Goal: Check status: Check status

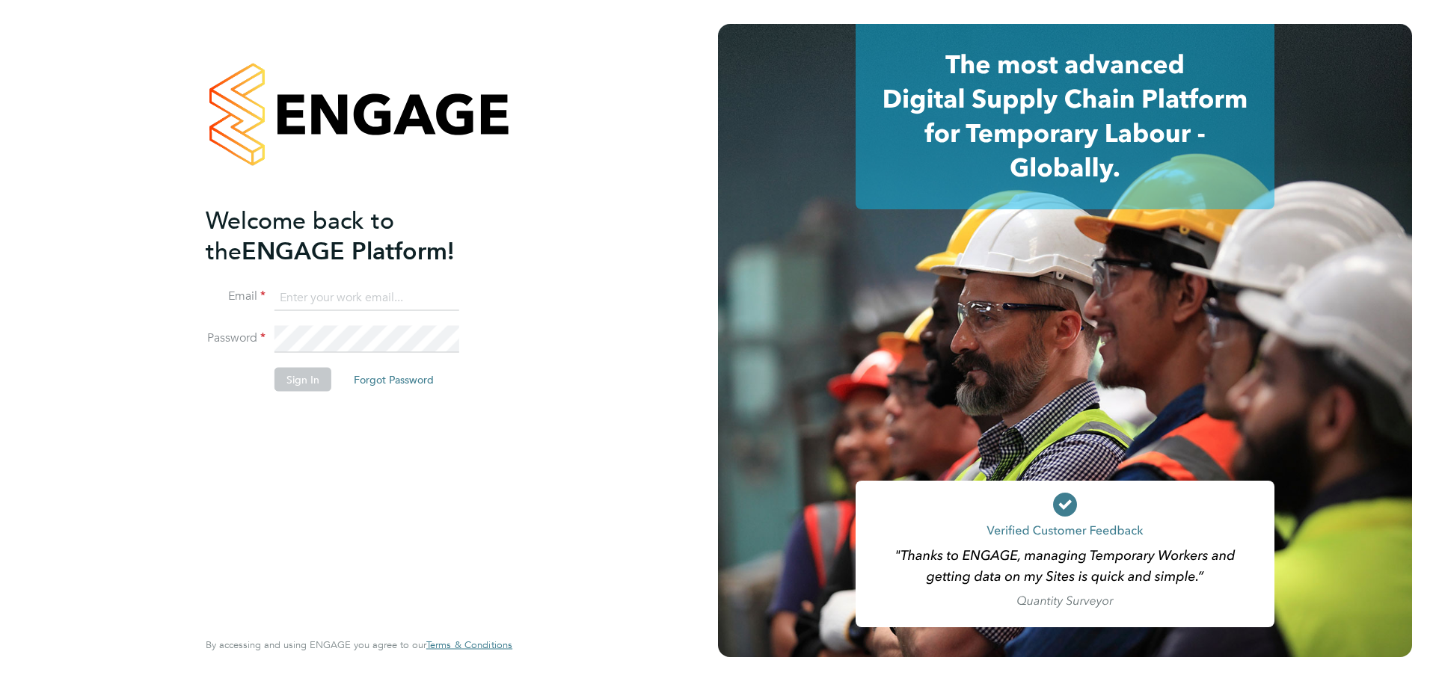
type input "[EMAIL_ADDRESS][DOMAIN_NAME]"
click at [348, 449] on div "Welcome back to the ENGAGE Platform! Email [EMAIL_ADDRESS][DOMAIN_NAME] Passwor…" at bounding box center [352, 415] width 292 height 421
click at [305, 379] on button "Sign In" at bounding box center [302, 379] width 57 height 24
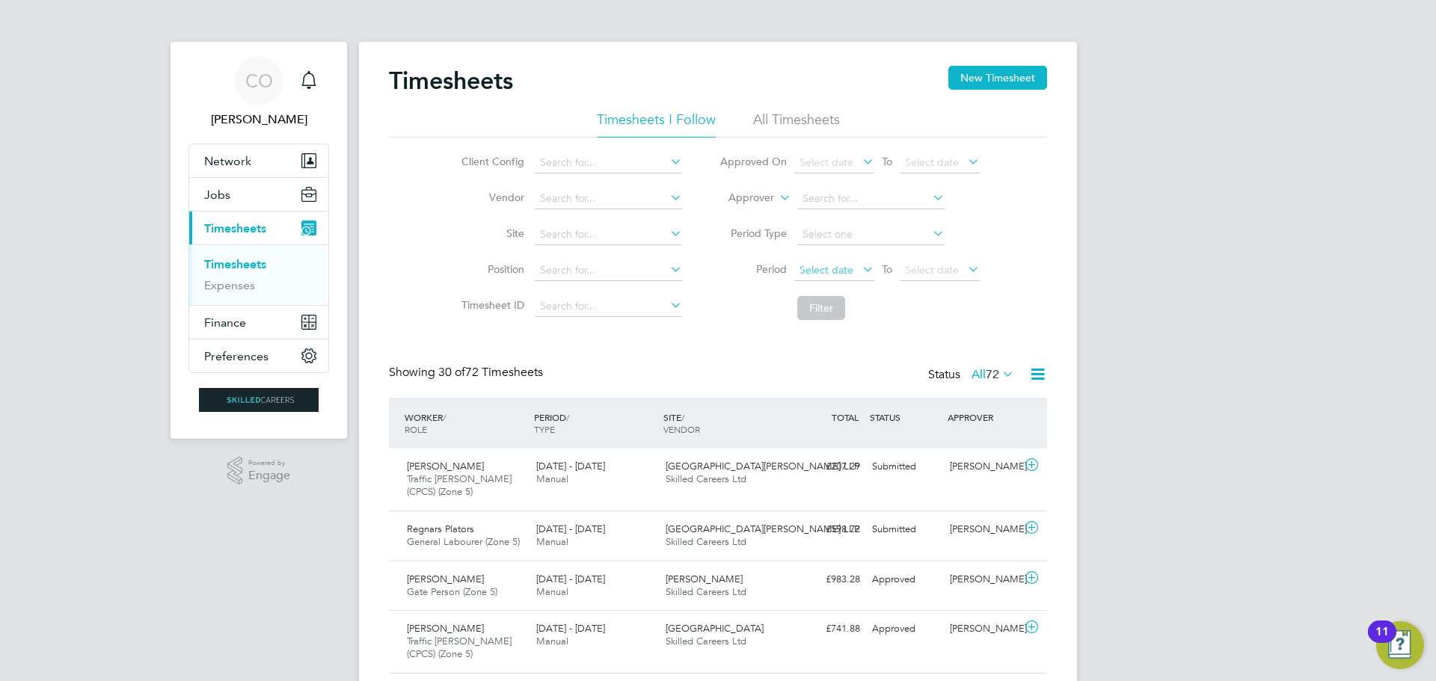
click at [813, 270] on span "Select date" at bounding box center [826, 269] width 54 height 13
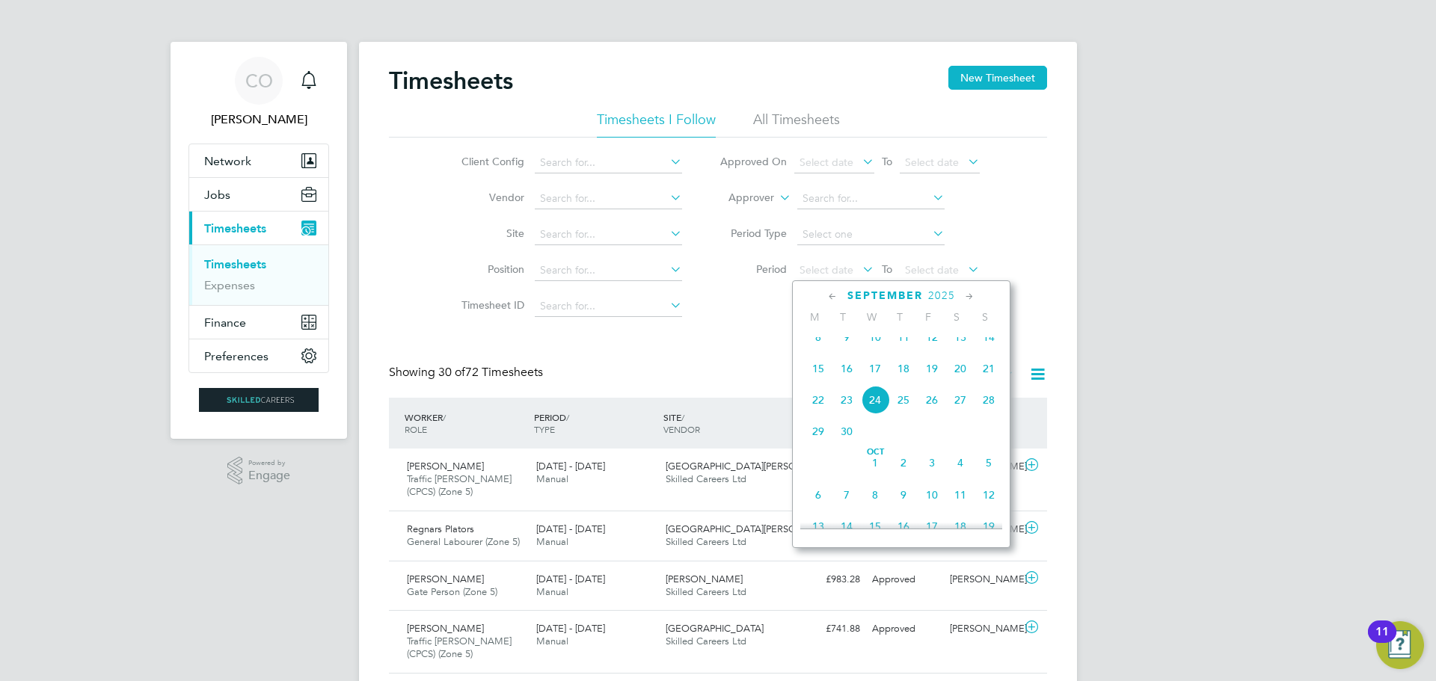
click at [814, 413] on span "22" at bounding box center [818, 400] width 28 height 28
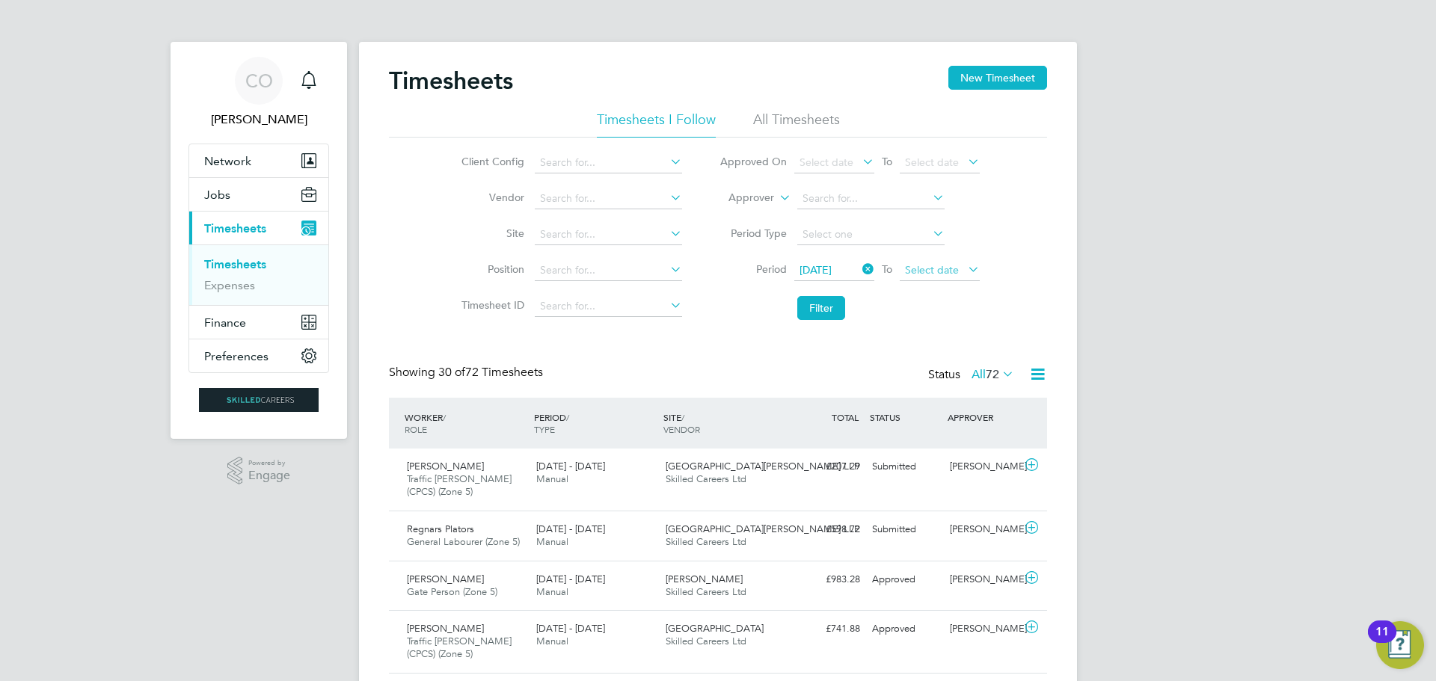
click at [923, 275] on span "Select date" at bounding box center [932, 269] width 54 height 13
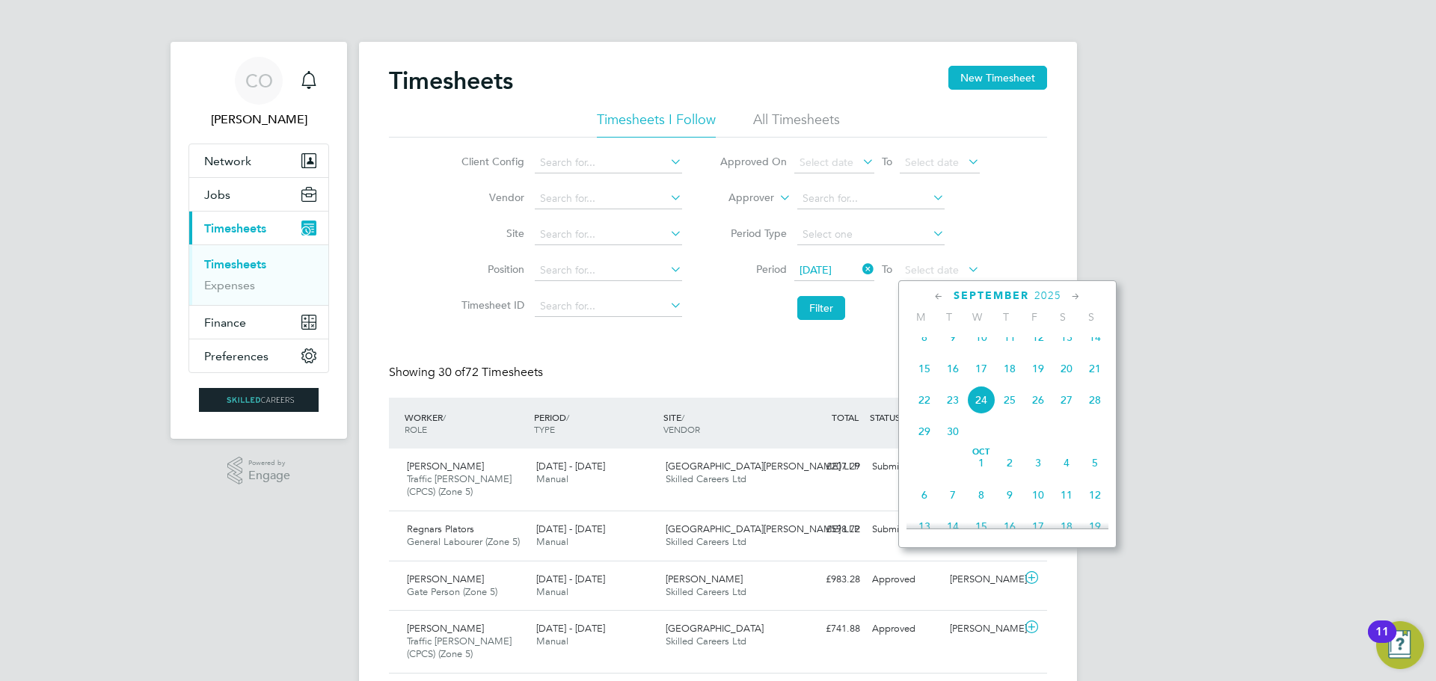
click at [832, 274] on span "22 Sep 2025" at bounding box center [815, 269] width 32 height 13
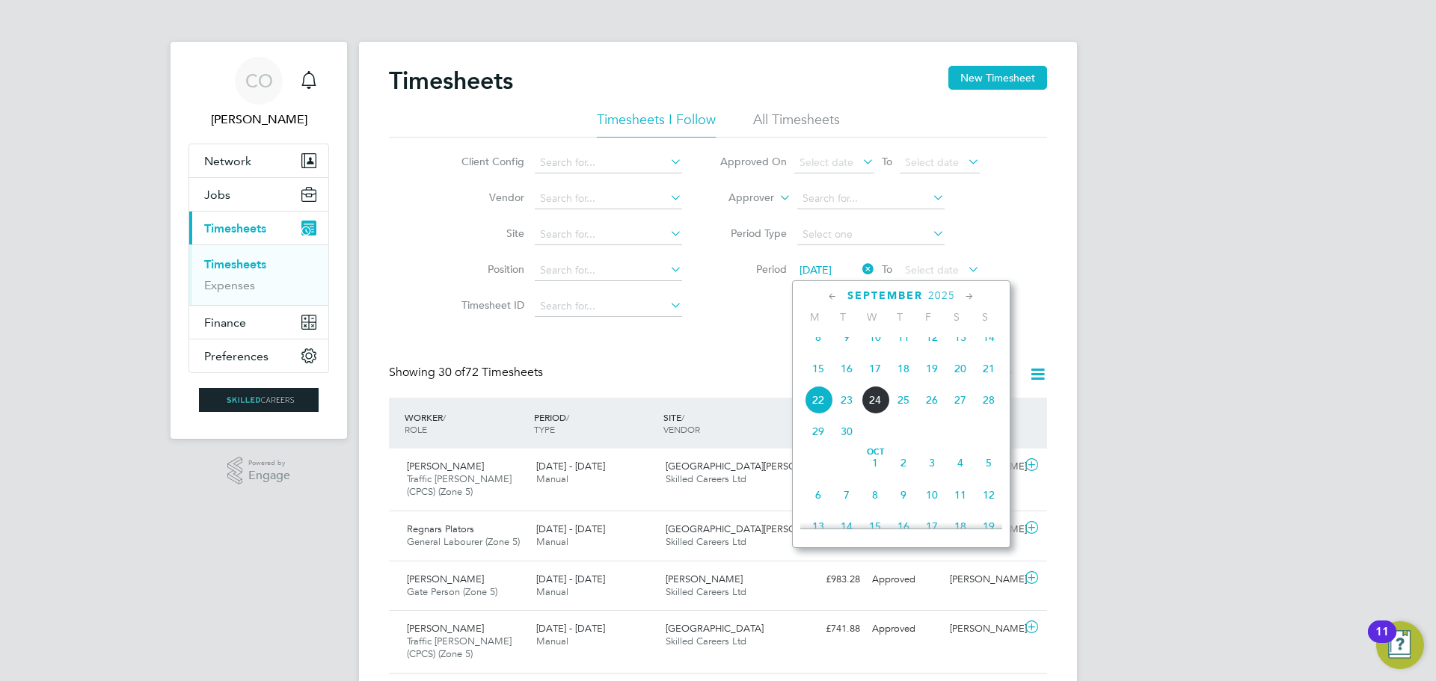
click at [859, 274] on icon at bounding box center [859, 269] width 0 height 21
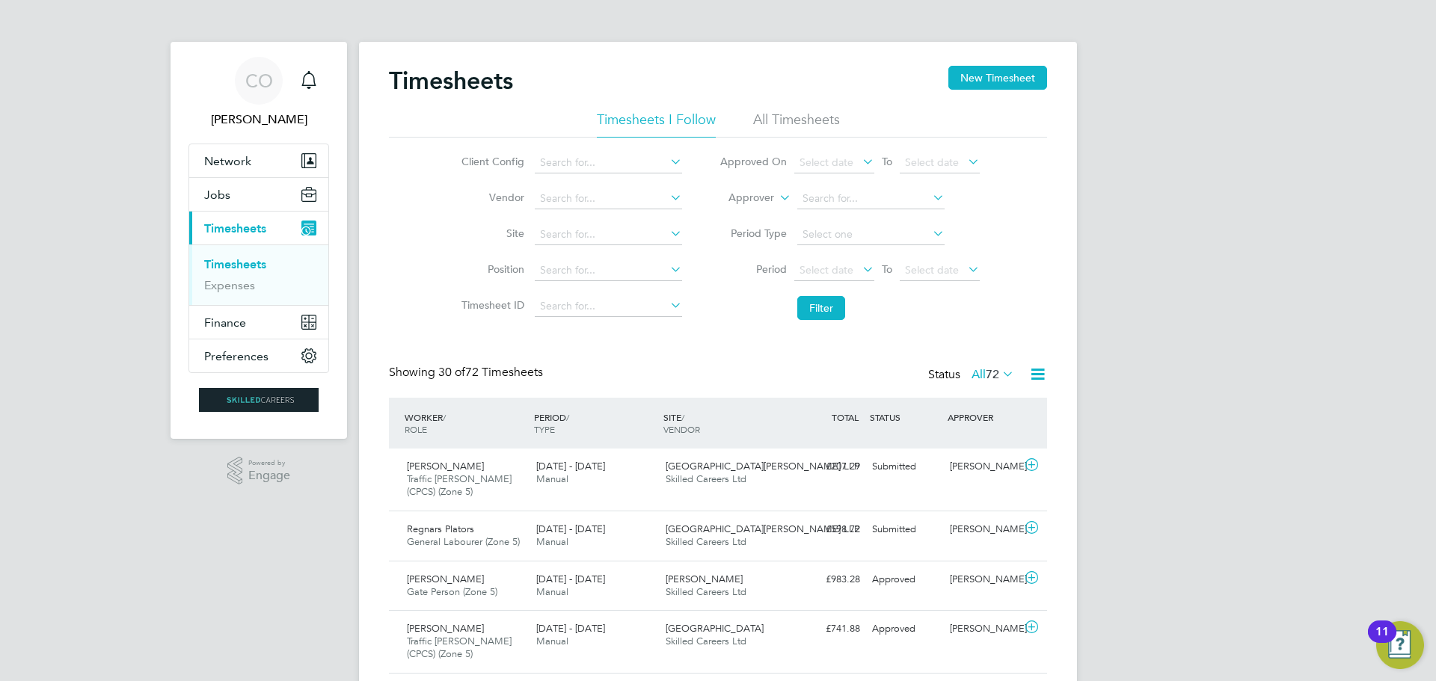
click at [859, 274] on icon at bounding box center [859, 269] width 0 height 21
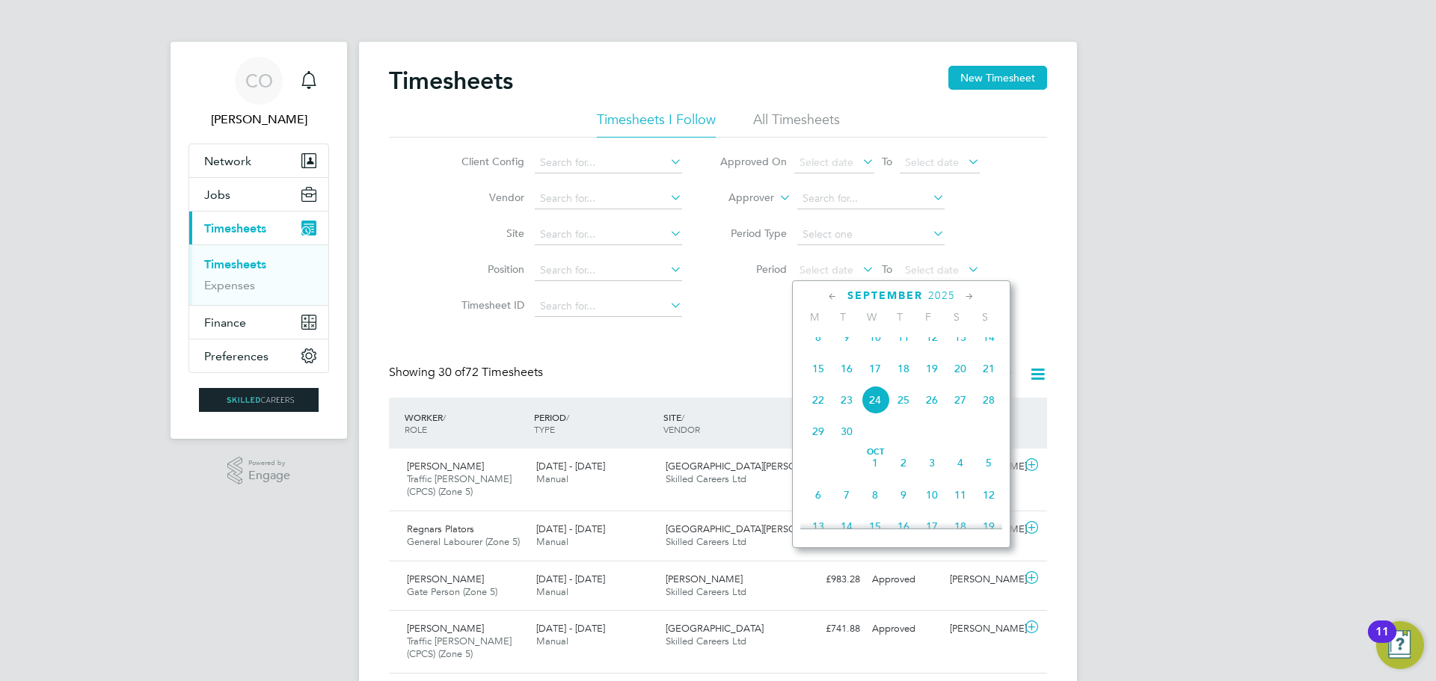
click at [821, 381] on span "15" at bounding box center [818, 368] width 28 height 28
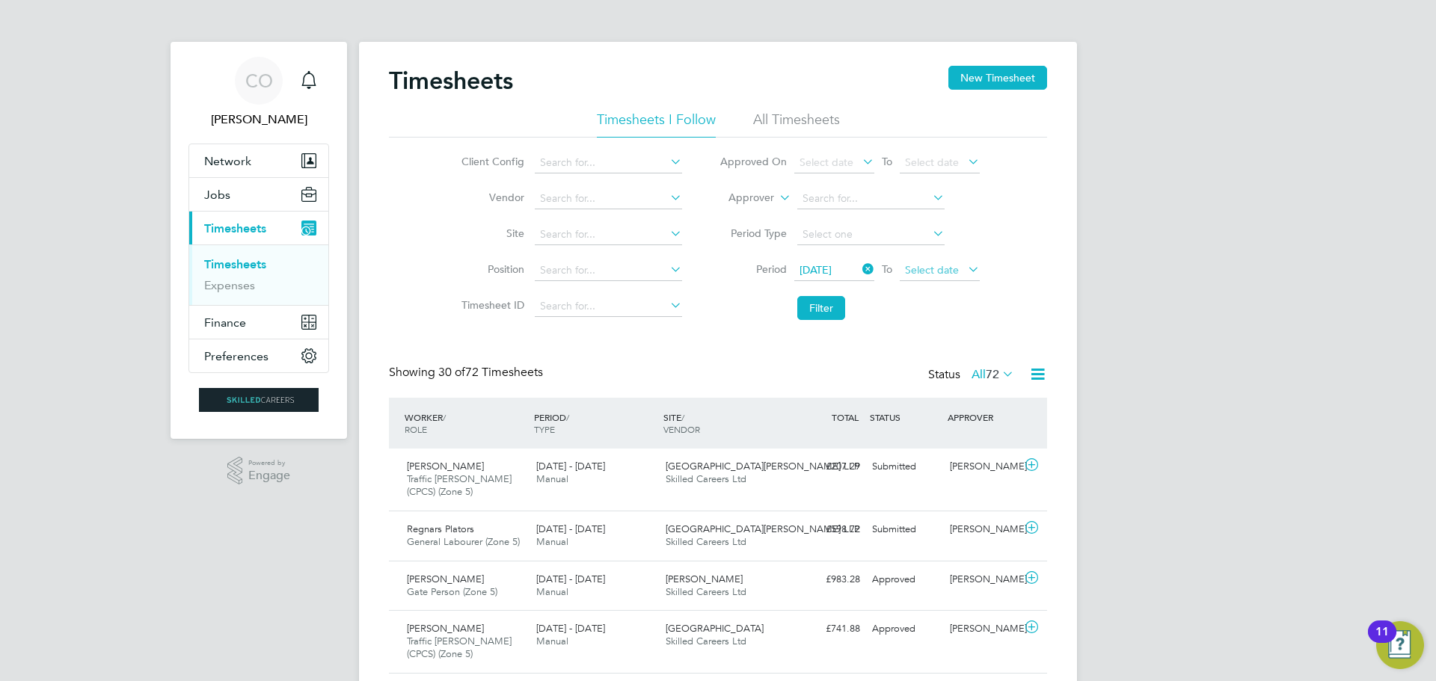
click at [937, 276] on span "Select date" at bounding box center [940, 271] width 80 height 20
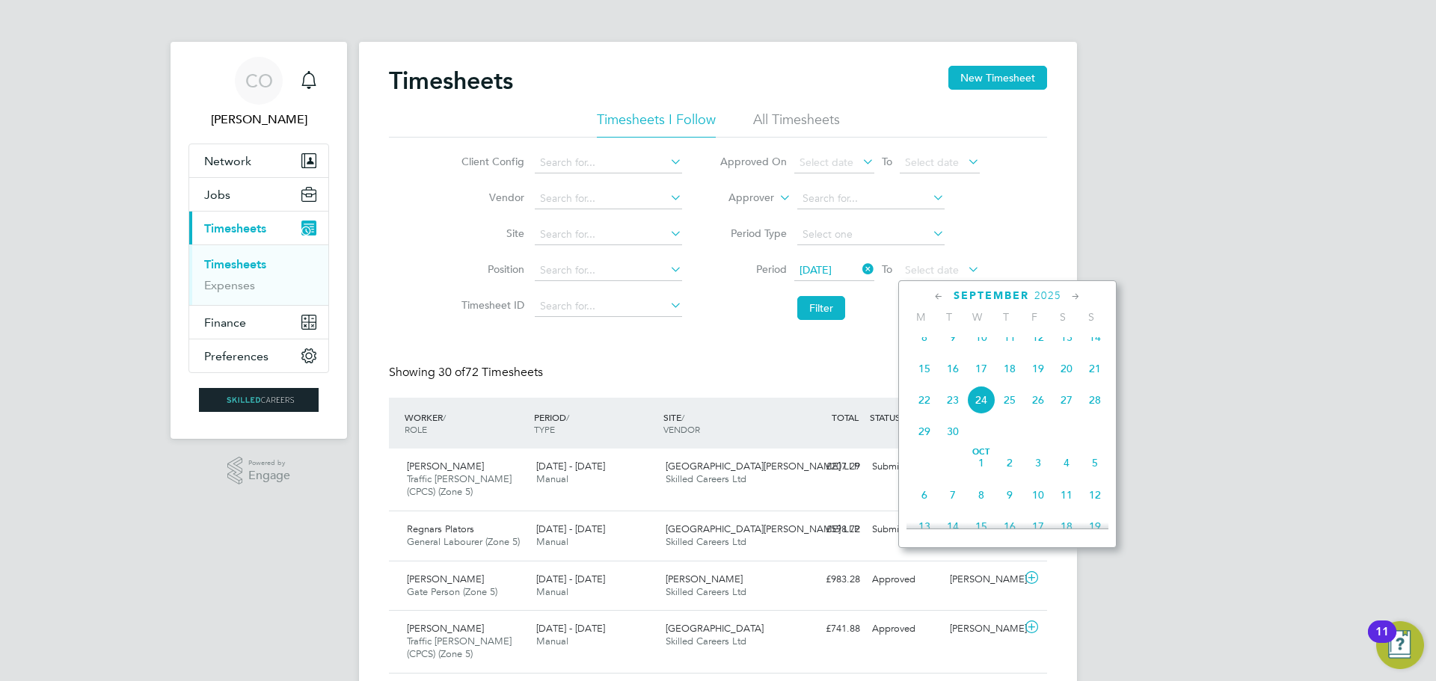
click at [1096, 383] on span "21" at bounding box center [1095, 368] width 28 height 28
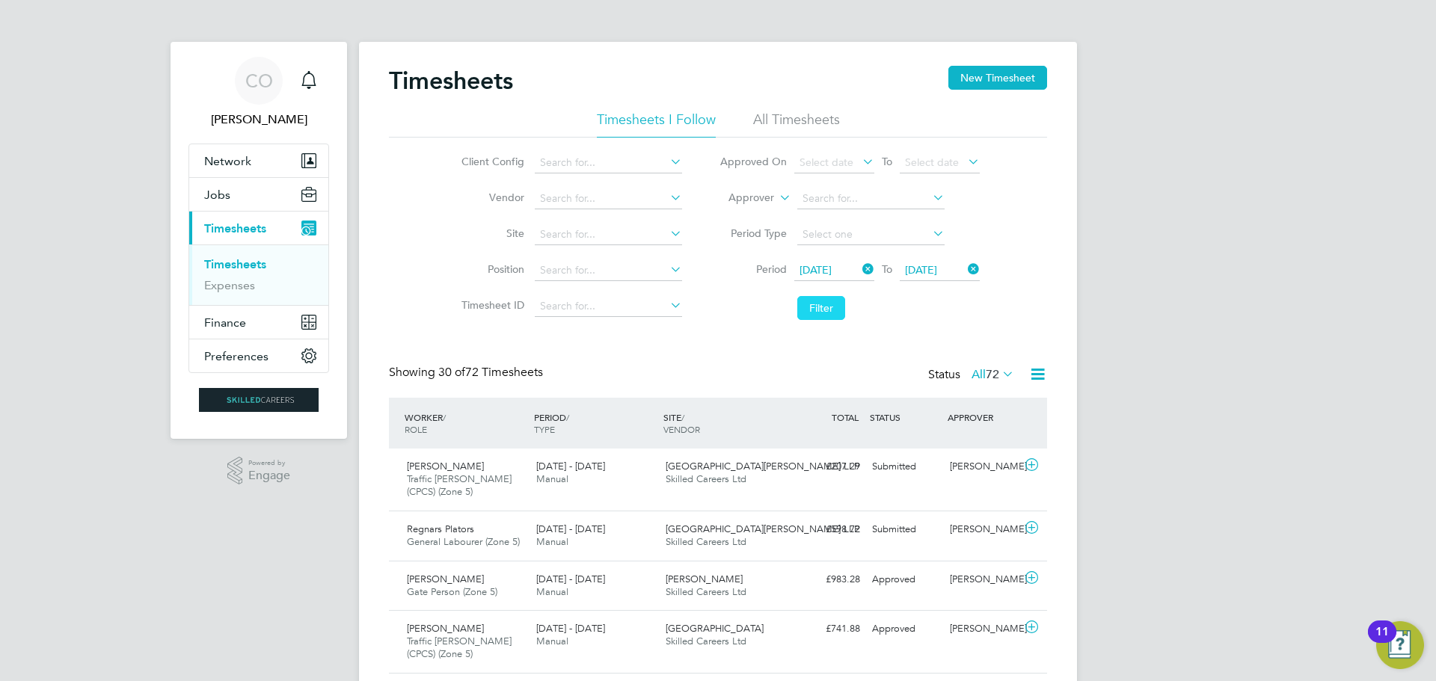
click at [826, 305] on button "Filter" at bounding box center [821, 308] width 48 height 24
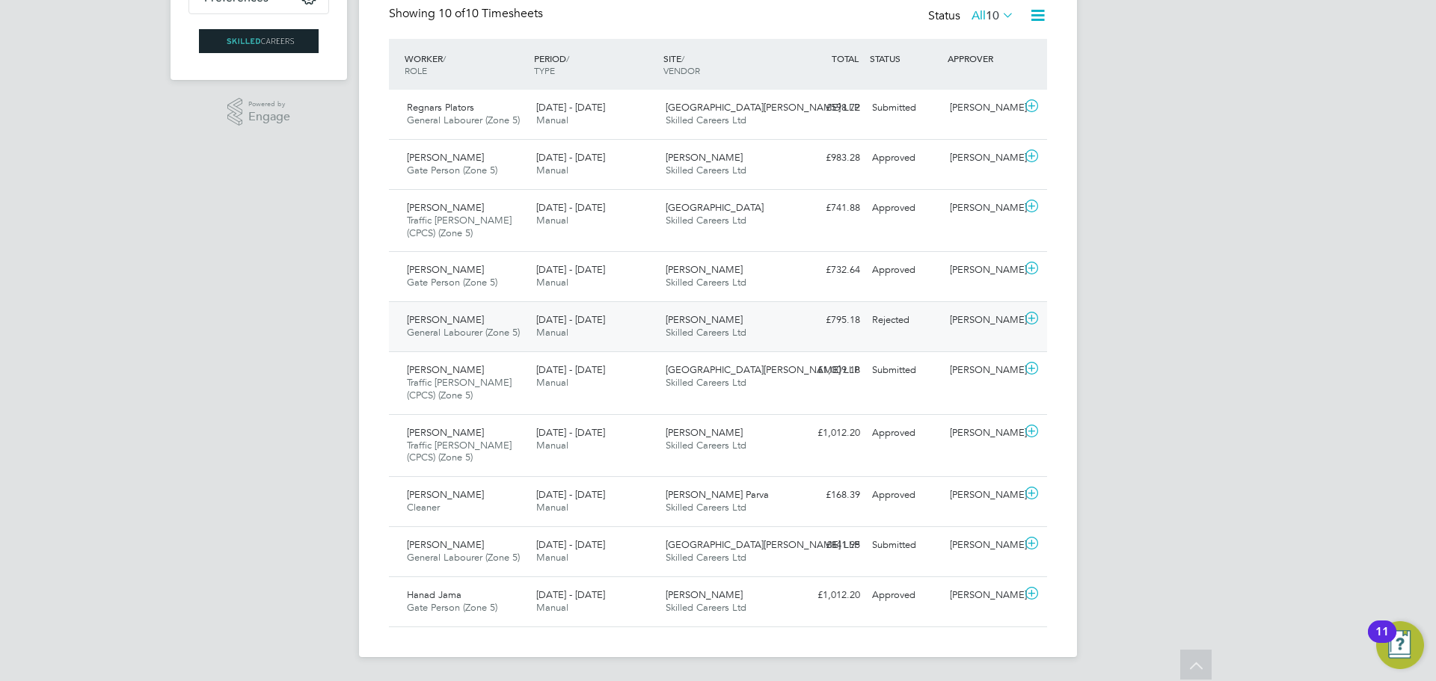
click at [689, 333] on span "Skilled Careers Ltd" at bounding box center [706, 332] width 81 height 13
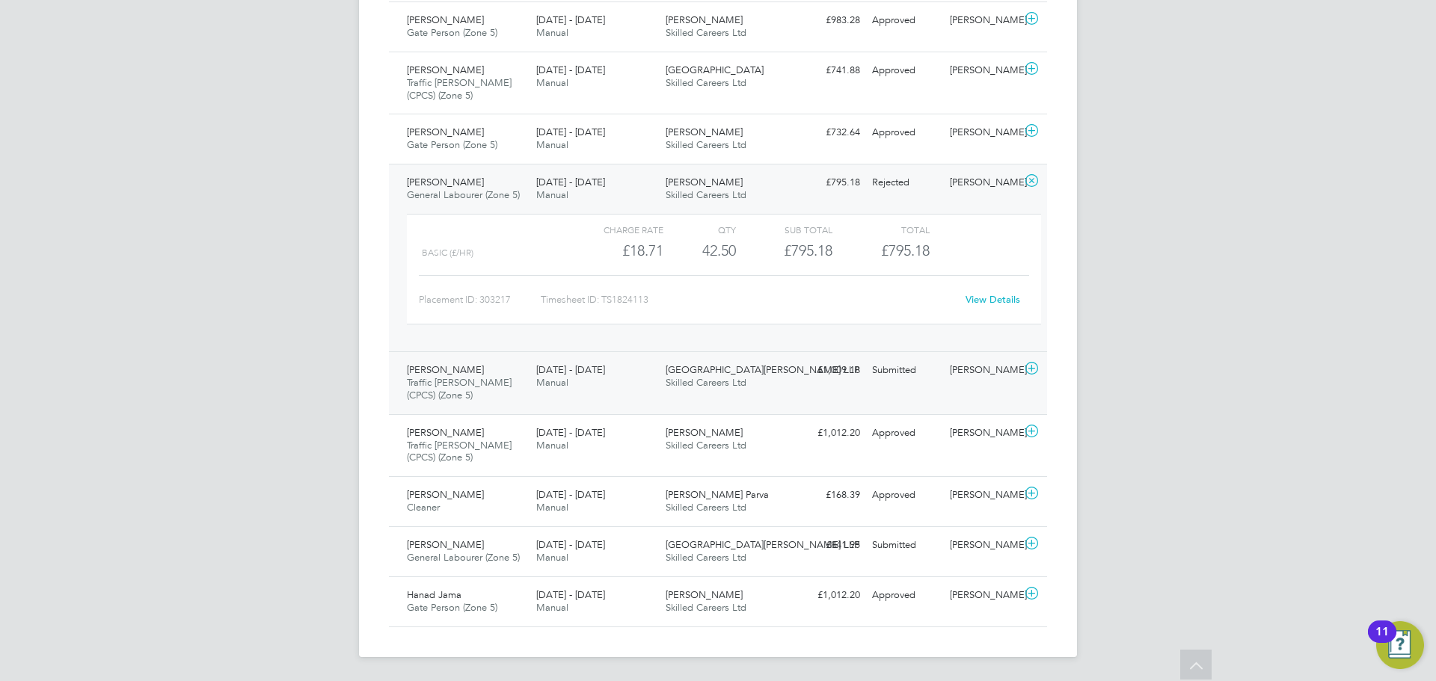
click at [814, 396] on div "Junaid Khan Traffic Marshall (CPCS) (Zone 5) 15 - 21 Sep 2025 15 - 21 Sep 2025 …" at bounding box center [718, 382] width 658 height 63
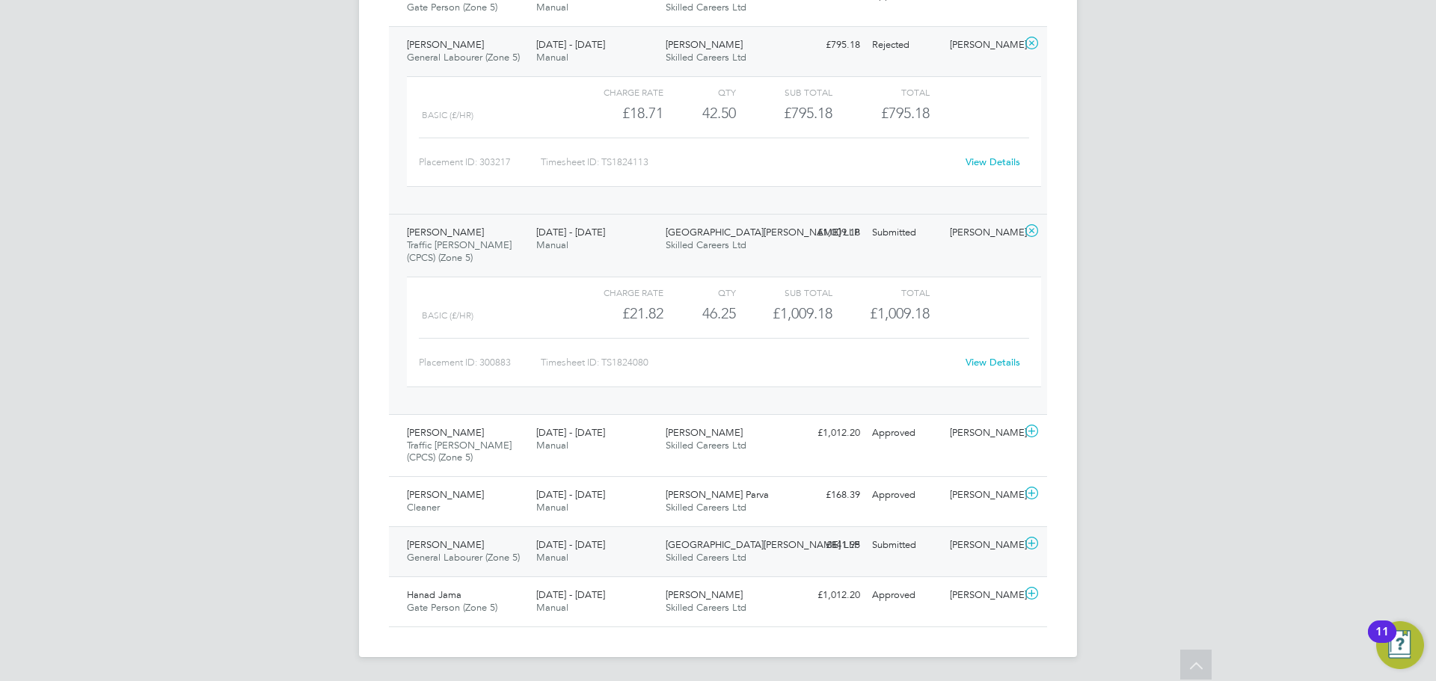
click at [869, 553] on div "Submitted" at bounding box center [905, 545] width 78 height 25
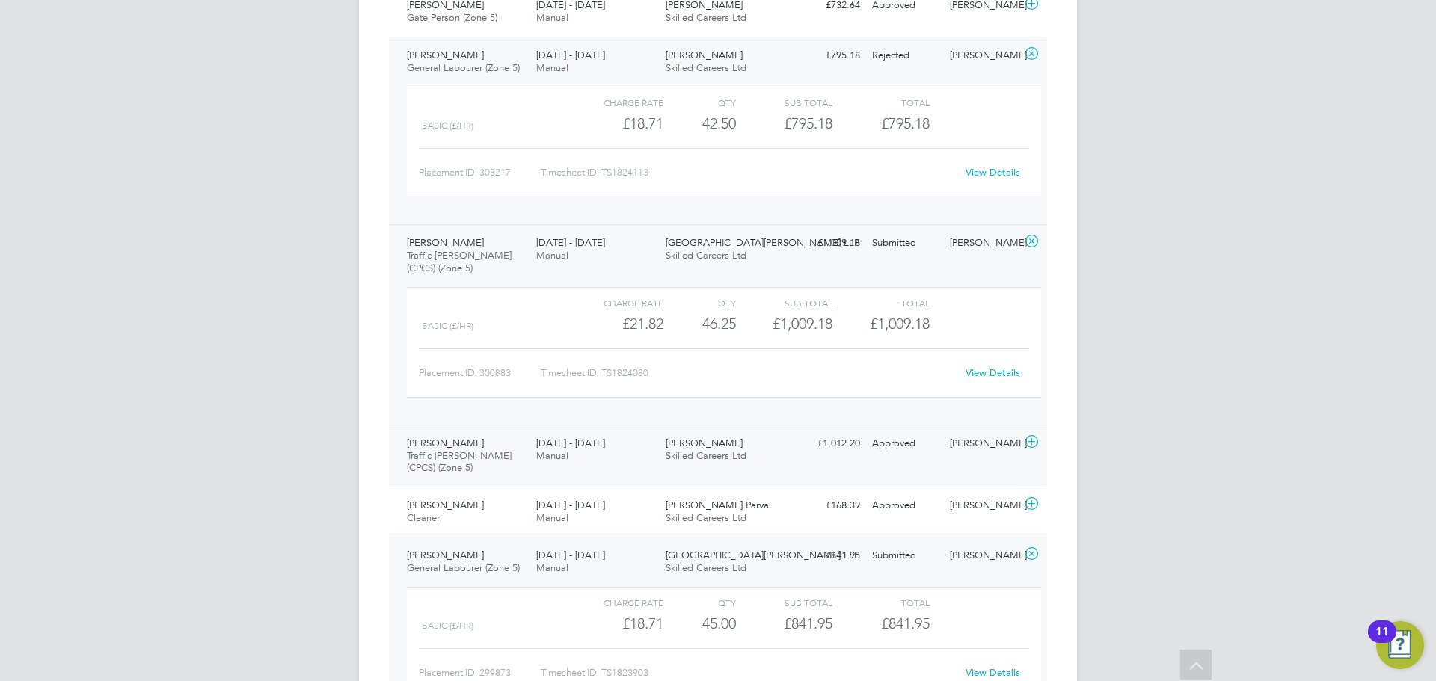
scroll to position [622, 0]
click at [147, 422] on div "CO Ciara O'Connell Notifications Applications: Network Businesses Sites Workers…" at bounding box center [718, 104] width 1436 height 1453
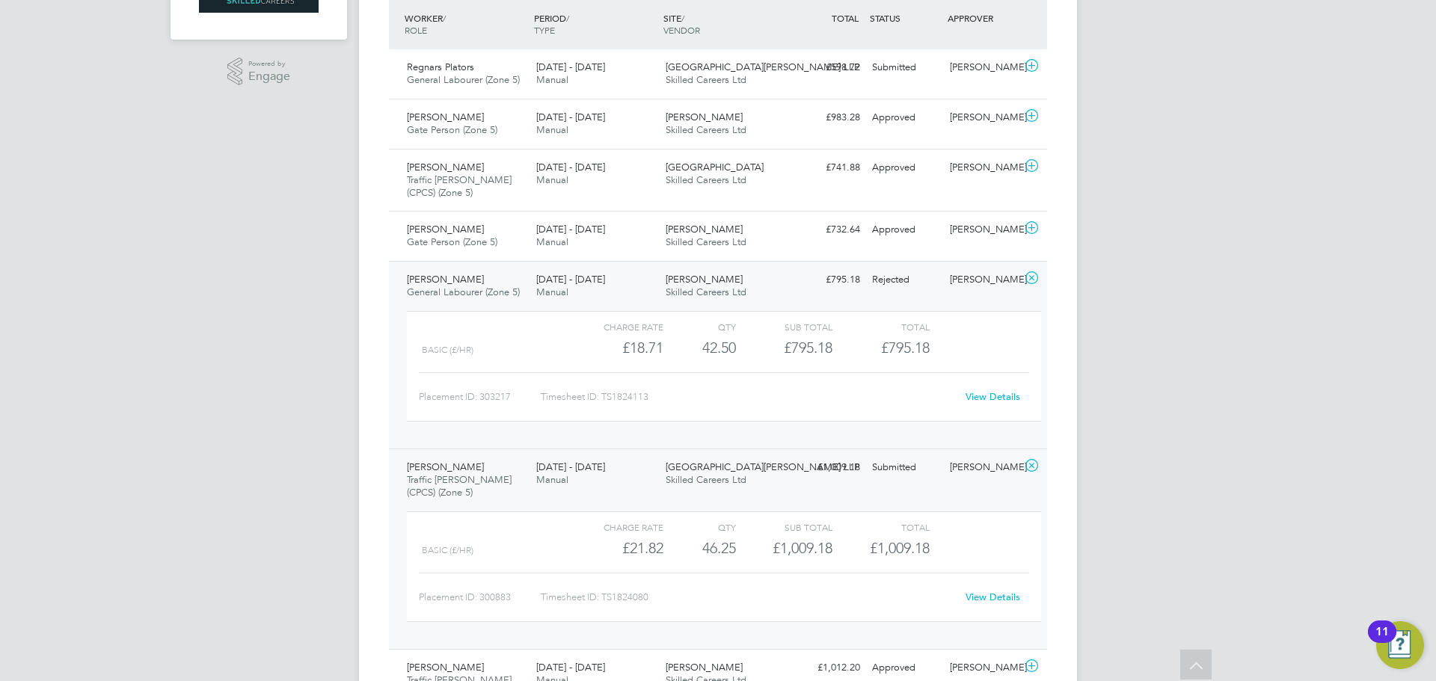
scroll to position [398, 0]
drag, startPoint x: 1204, startPoint y: 561, endPoint x: 1187, endPoint y: 546, distance: 22.8
click at [1204, 561] on div "CO Ciara O'Connell Notifications Applications: Network Businesses Sites Workers…" at bounding box center [718, 328] width 1436 height 1453
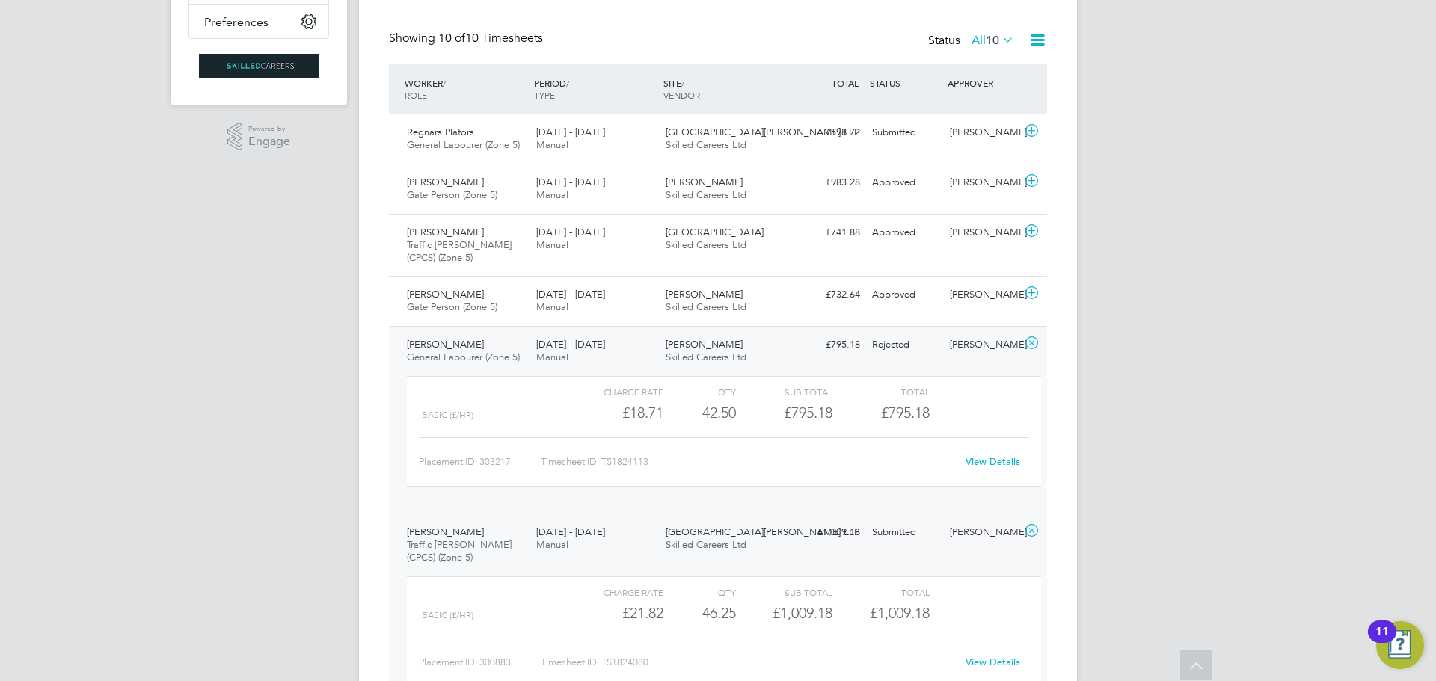
scroll to position [248, 0]
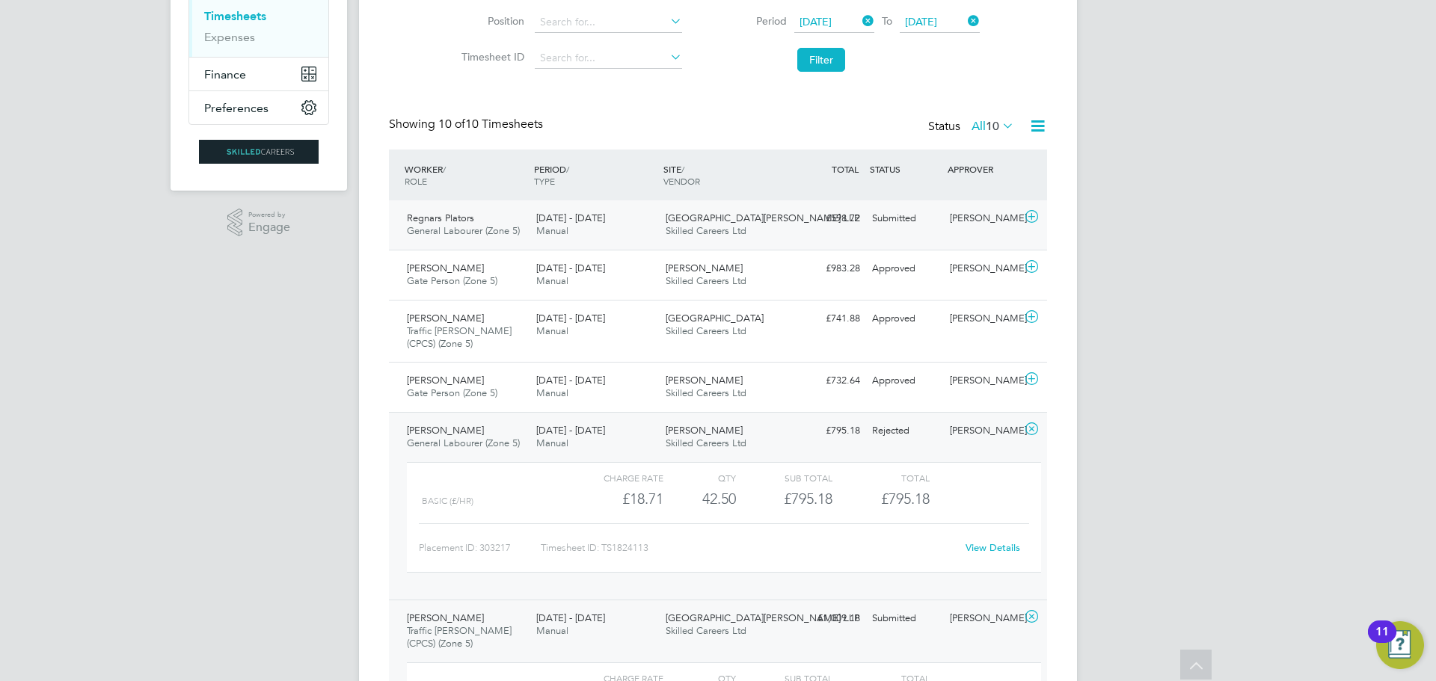
click at [635, 216] on div "15 - 21 Sep 2025 Manual" at bounding box center [594, 224] width 129 height 37
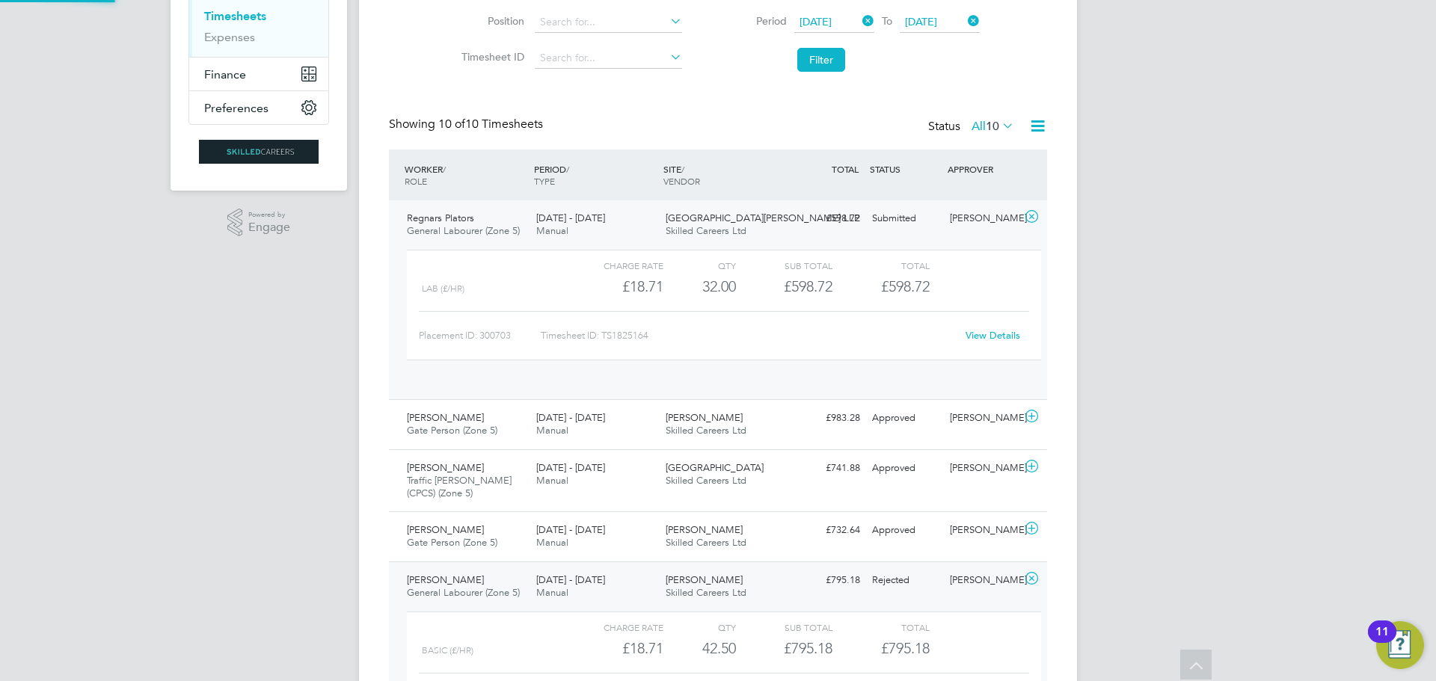
scroll to position [25, 146]
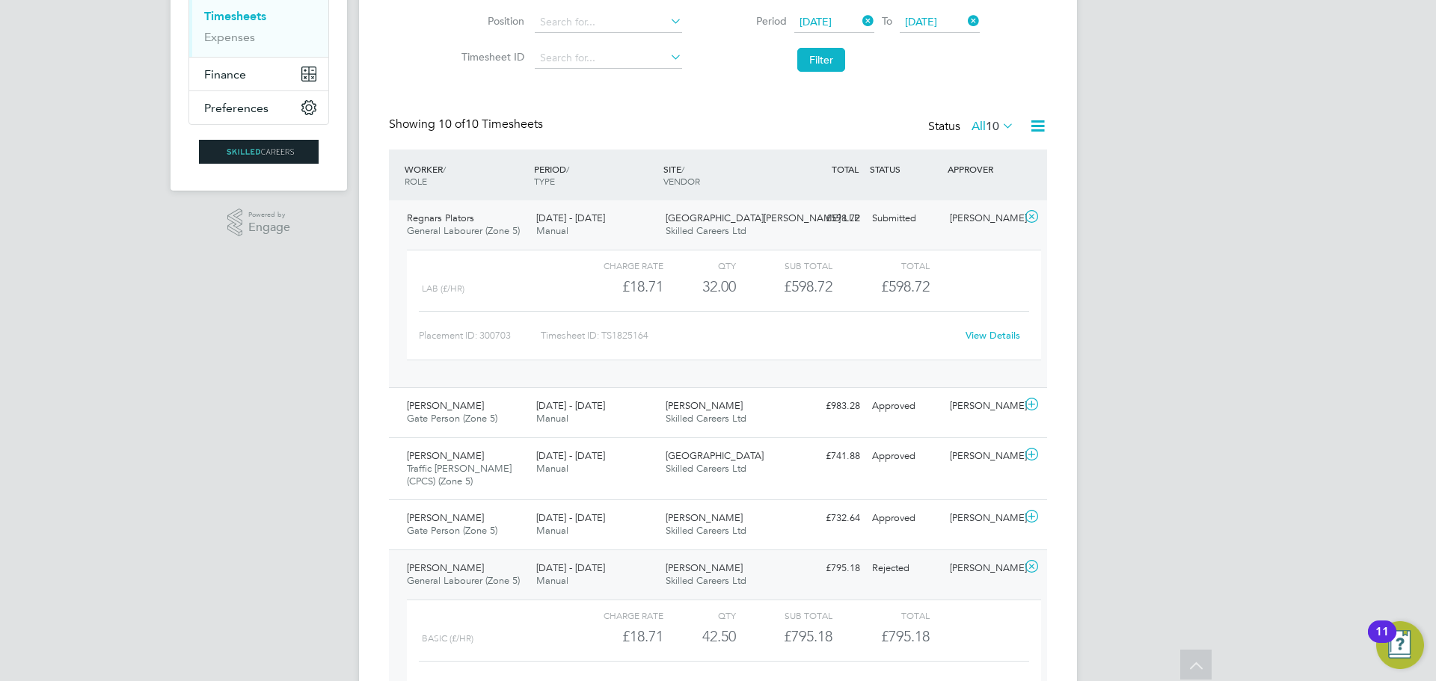
click at [1405, 429] on div "CO Ciara O'Connell Notifications Applications: Network Businesses Sites Workers…" at bounding box center [718, 547] width 1436 height 1591
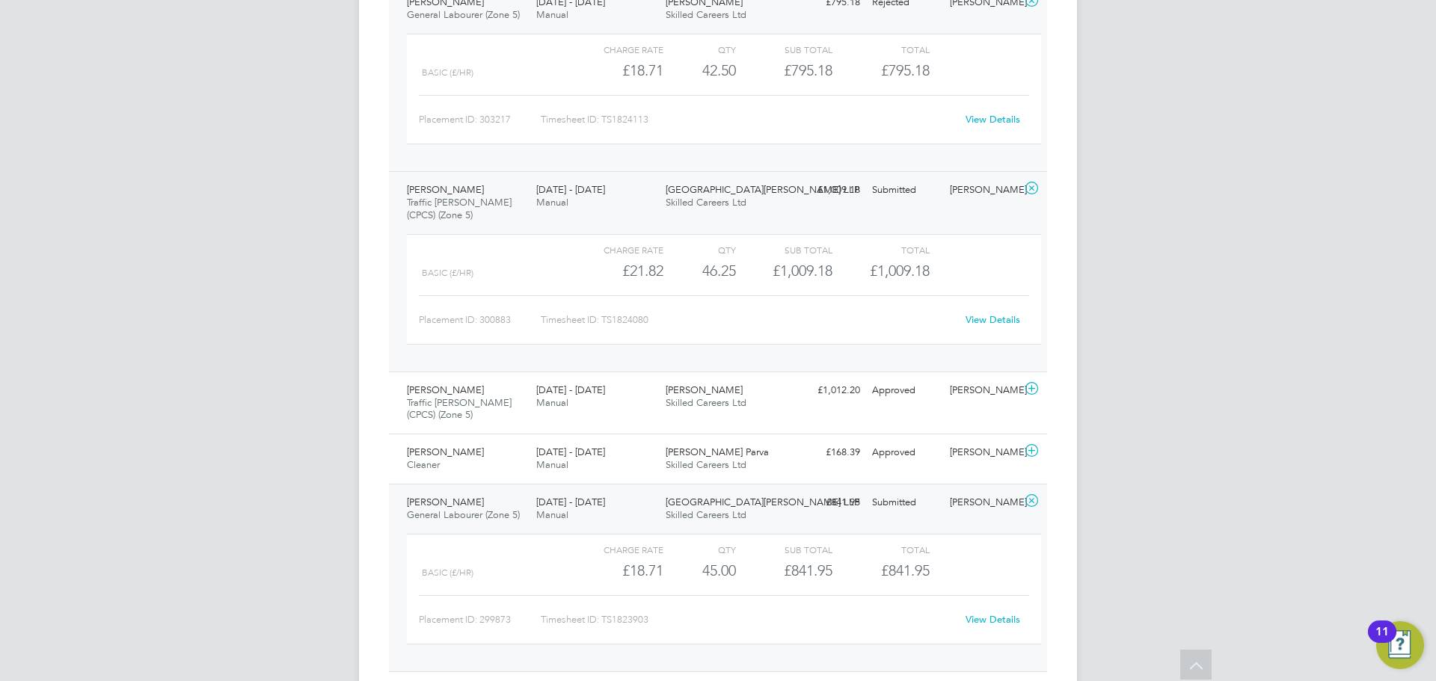
scroll to position [909, 0]
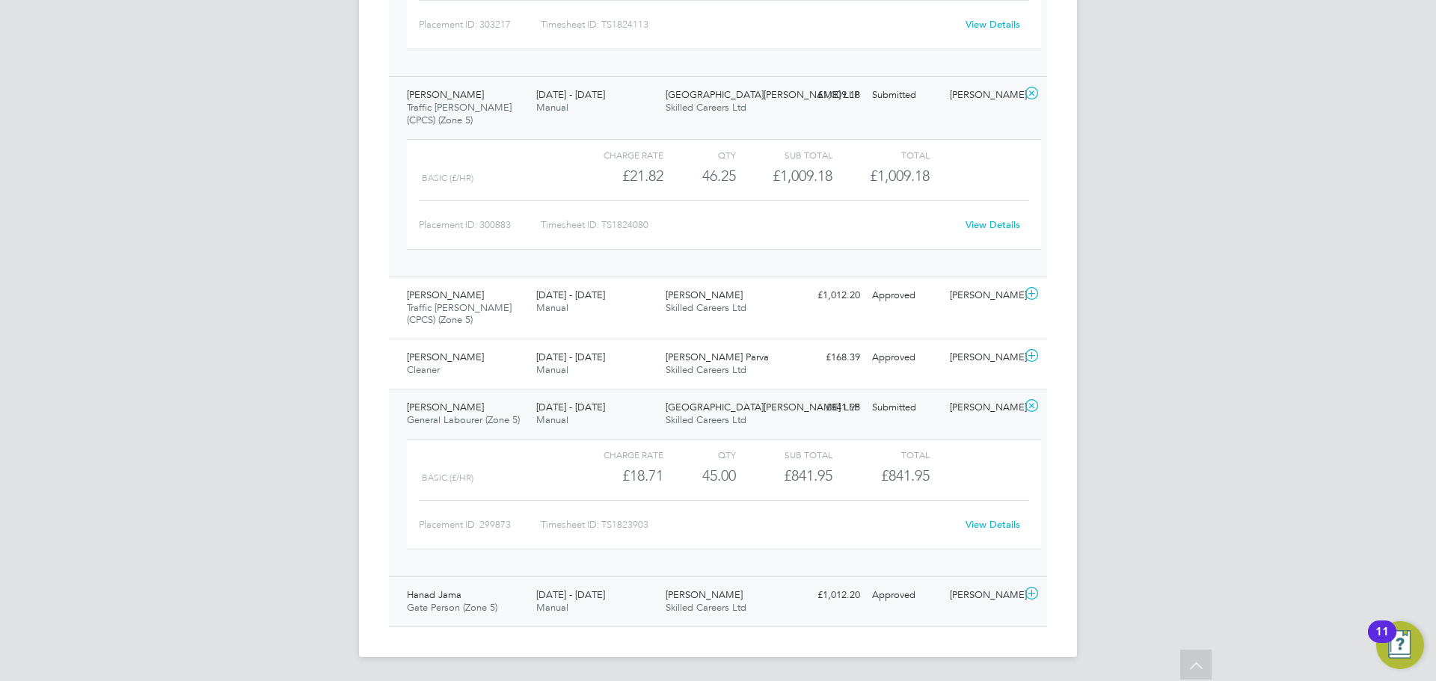
click at [415, 601] on span "Gate Person (Zone 5)" at bounding box center [452, 607] width 90 height 13
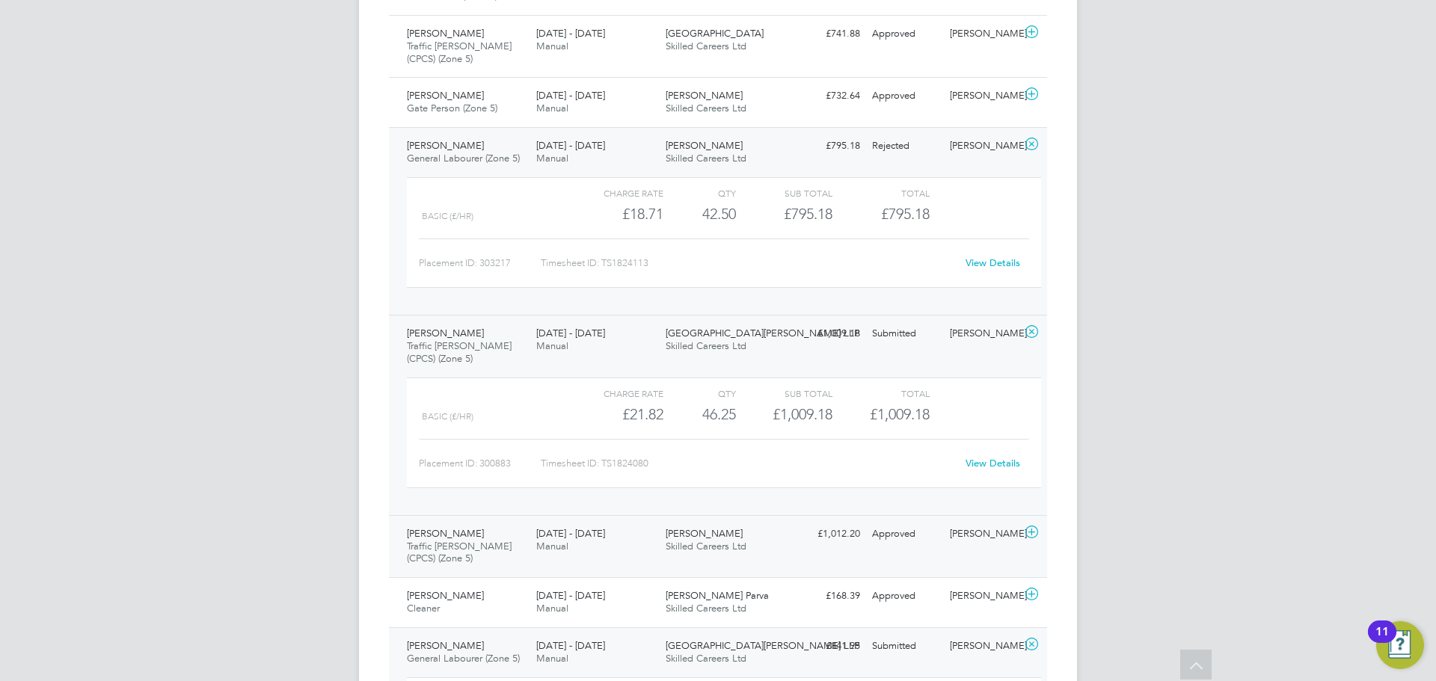
scroll to position [823, 0]
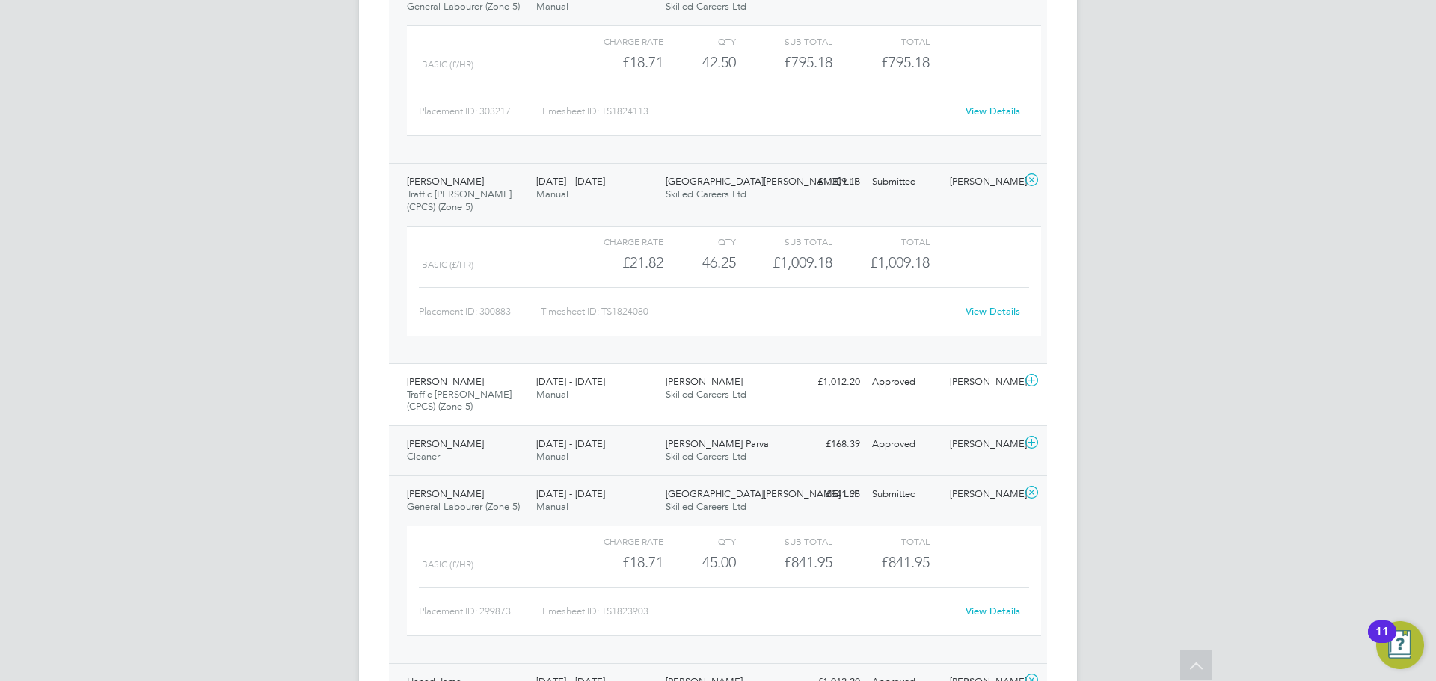
click at [476, 449] on div "Linda Morris Cleaner 15 - 21 Sep 2025" at bounding box center [465, 450] width 129 height 37
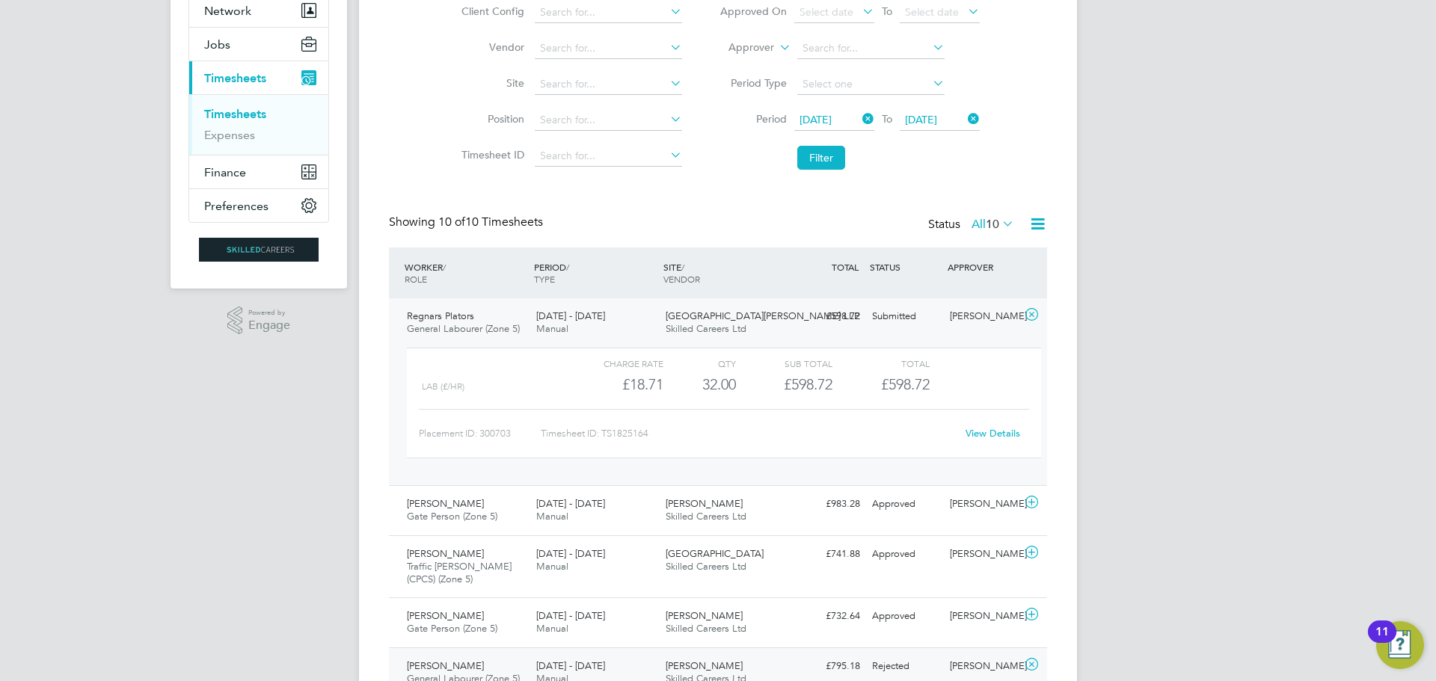
scroll to position [374, 0]
